Goal: Find specific page/section: Find specific page/section

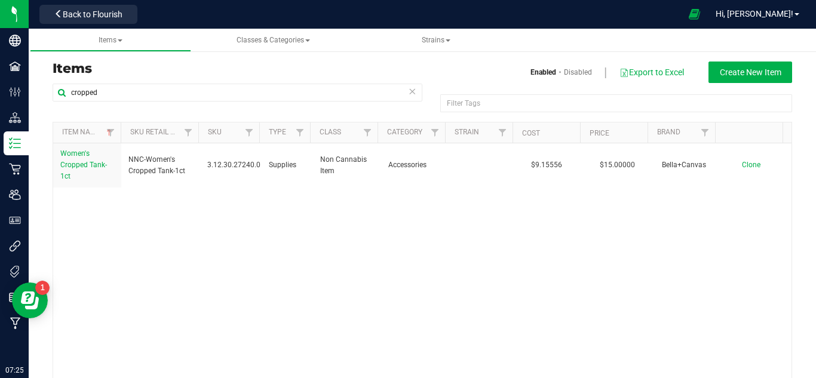
click at [411, 94] on icon at bounding box center [412, 91] width 8 height 14
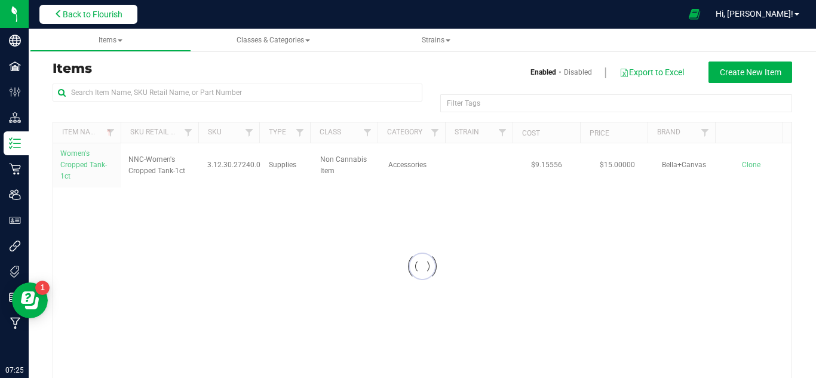
click at [96, 13] on span "Back to Flourish" at bounding box center [93, 15] width 60 height 10
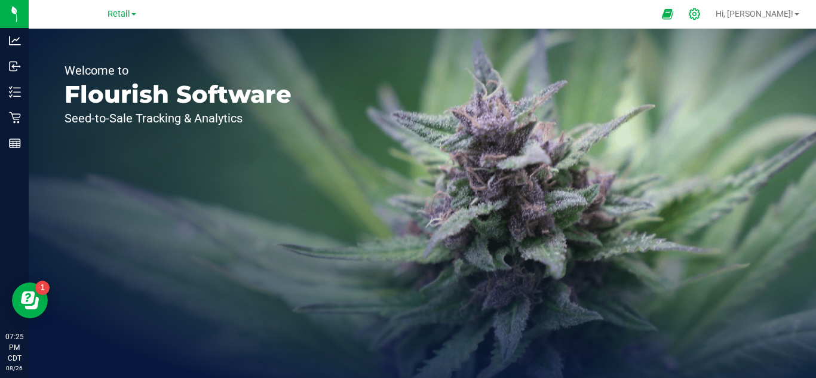
click at [701, 19] on icon at bounding box center [694, 14] width 13 height 13
click at [703, 19] on div at bounding box center [695, 14] width 17 height 13
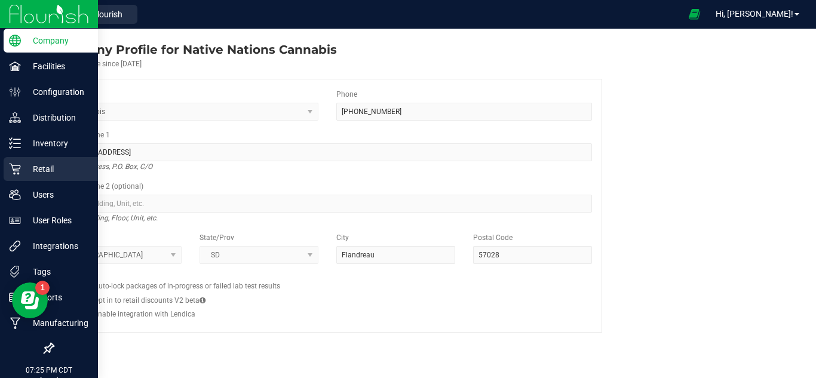
click at [45, 172] on p "Retail" at bounding box center [57, 169] width 72 height 14
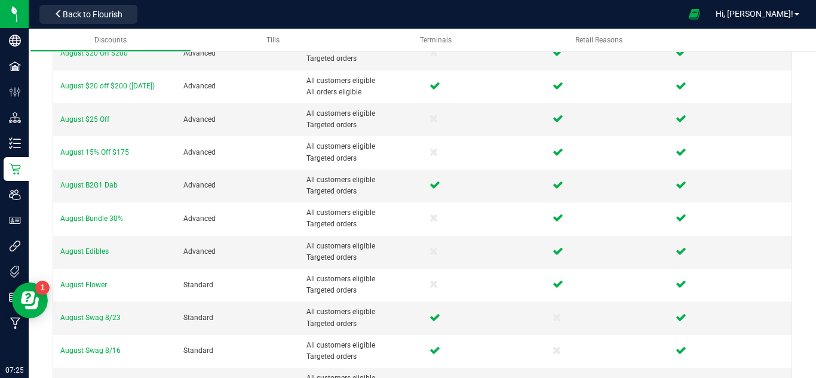
scroll to position [200, 0]
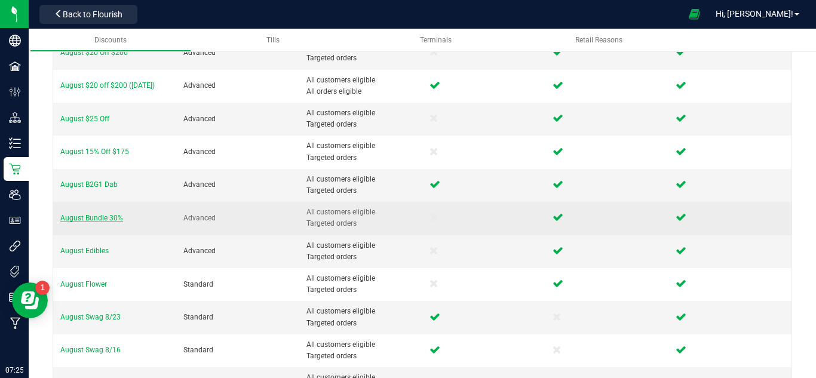
click at [90, 218] on span "August Bundle 30%" at bounding box center [91, 218] width 63 height 8
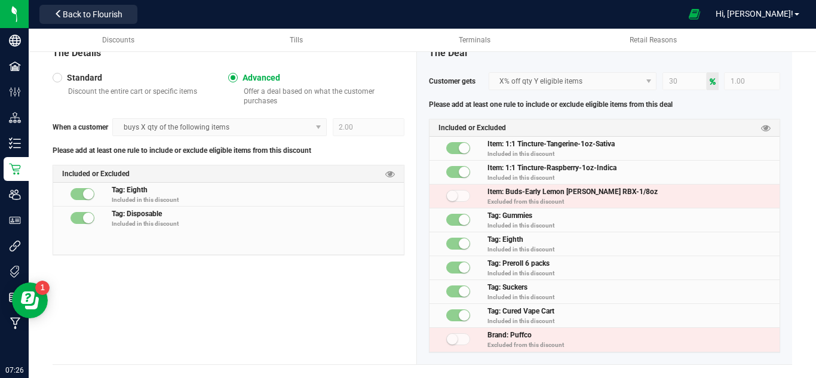
scroll to position [372, 0]
